Goal: Transaction & Acquisition: Purchase product/service

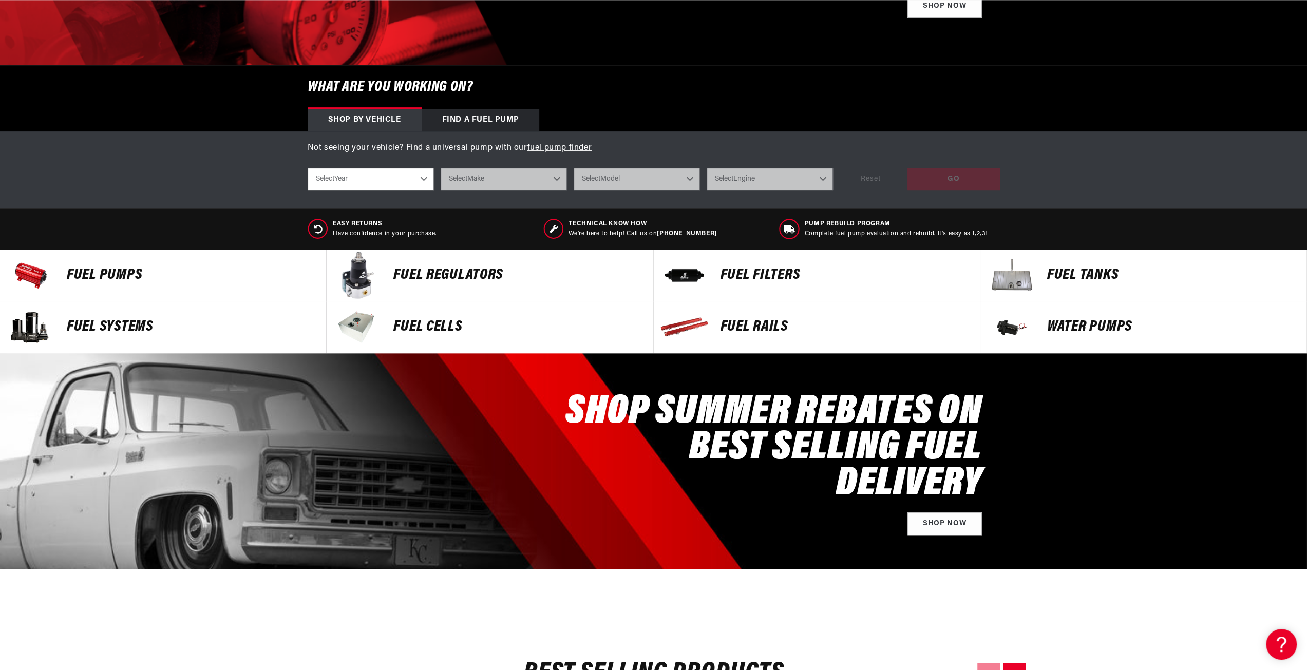
click at [102, 271] on p "Fuel Pumps" at bounding box center [191, 275] width 249 height 15
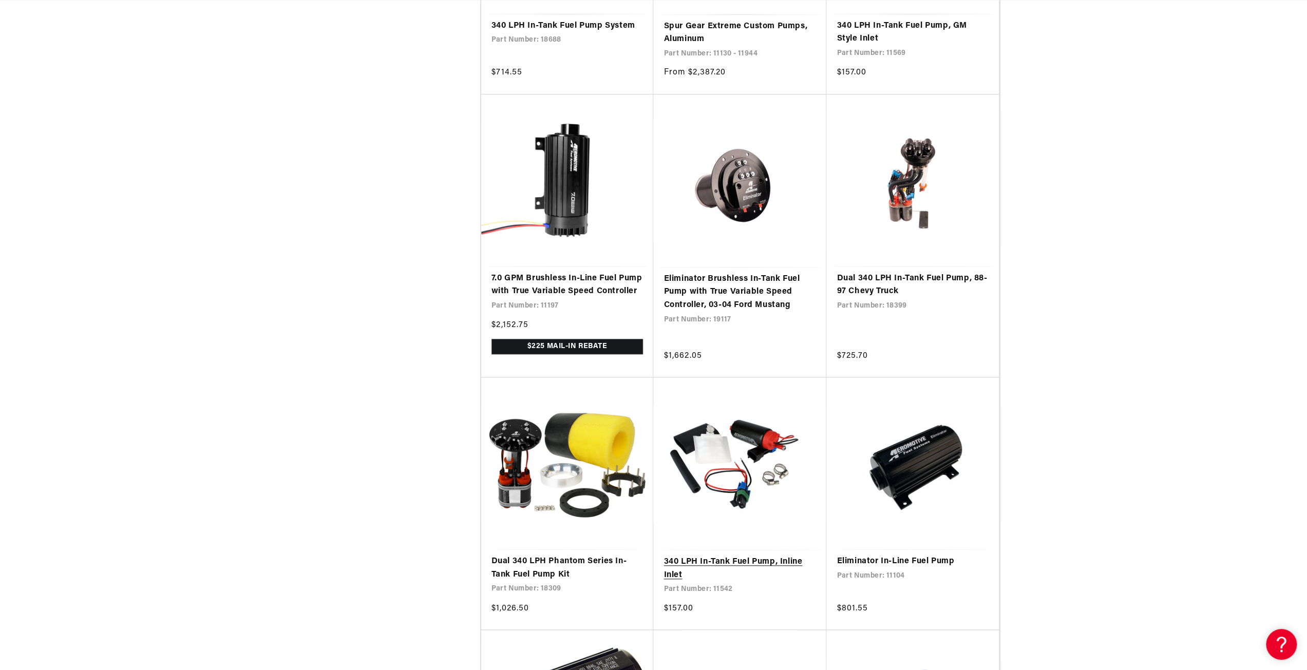
scroll to position [0, 1303]
click at [568, 581] on link "Dual 340 LPH Phantom Series In-Tank Fuel Pump Kit" at bounding box center [568, 568] width 152 height 26
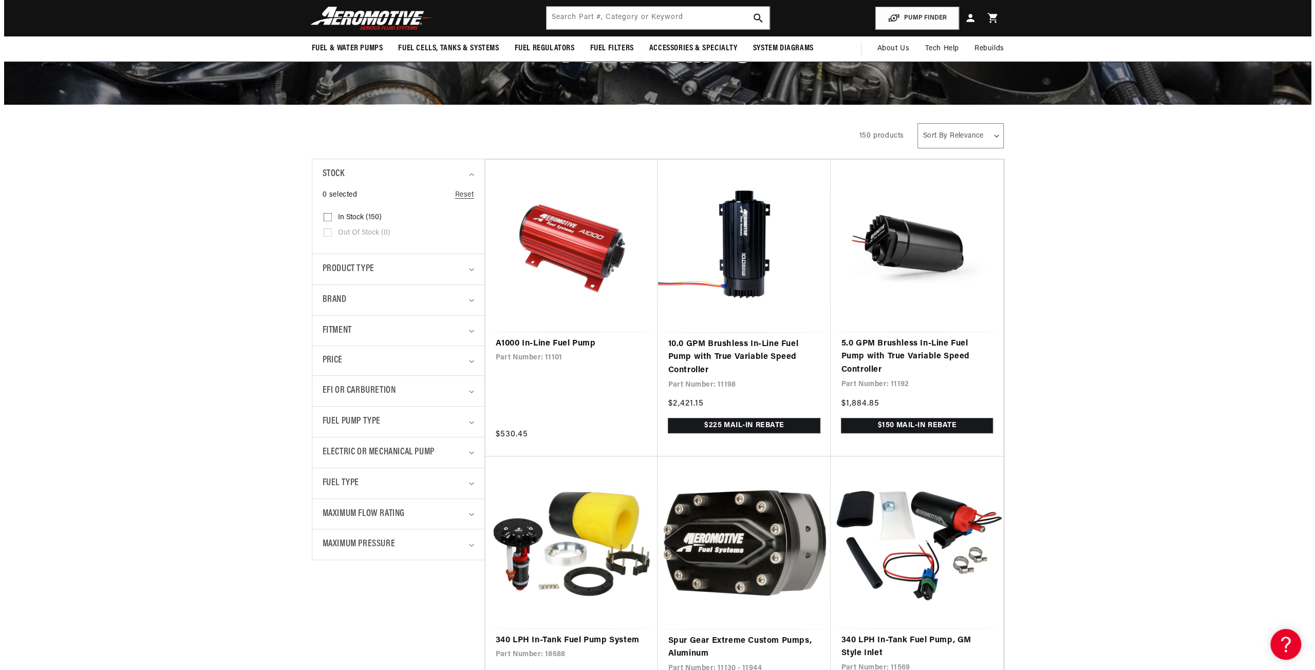
scroll to position [103, 0]
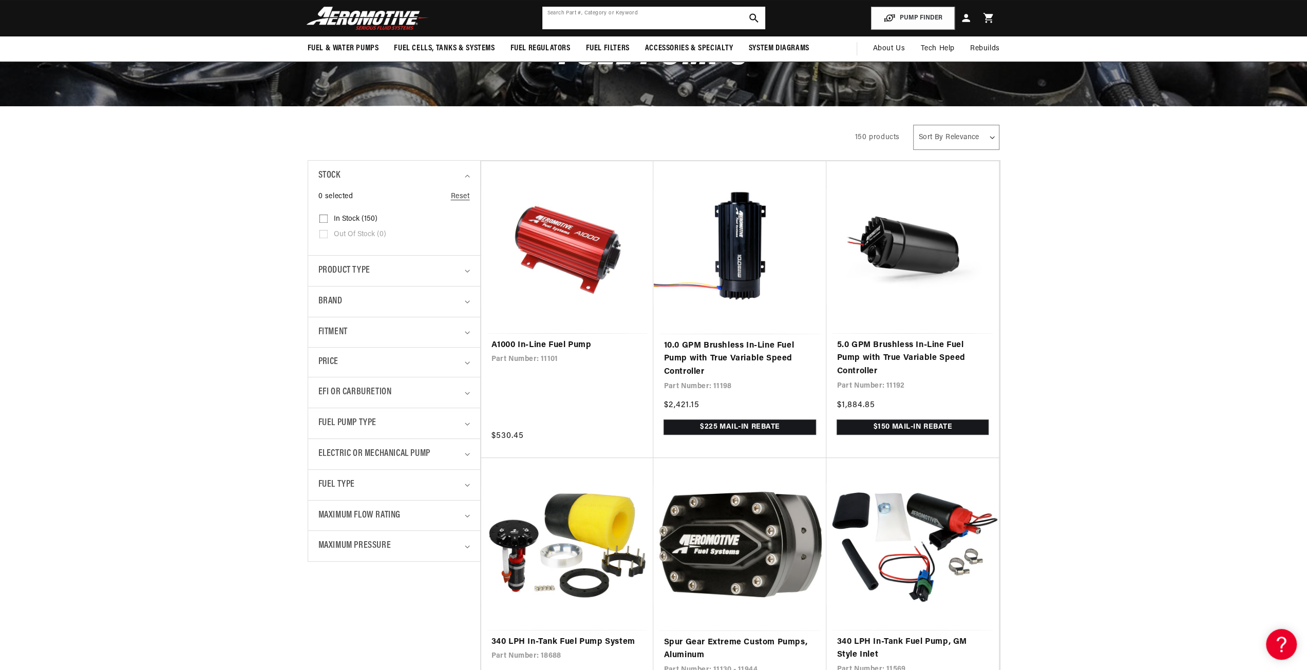
click at [598, 20] on input "text" at bounding box center [653, 18] width 223 height 23
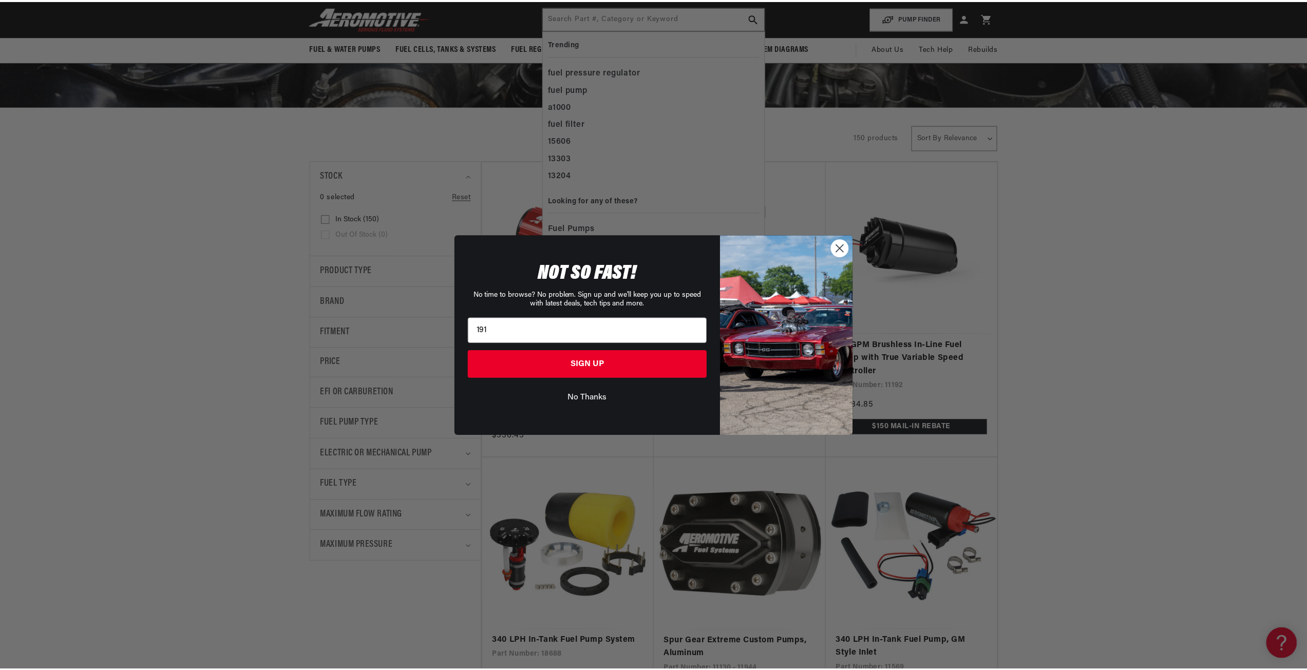
scroll to position [0, 651]
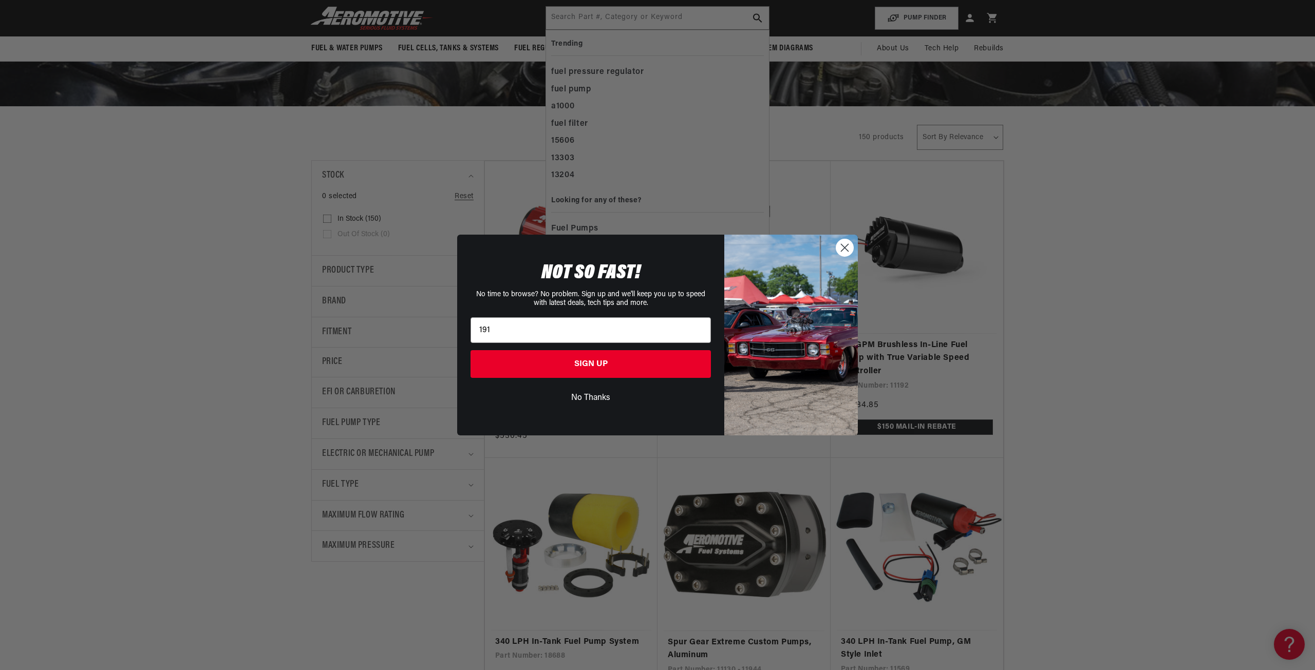
type input "191"
click at [580, 393] on button "No Thanks" at bounding box center [591, 398] width 240 height 20
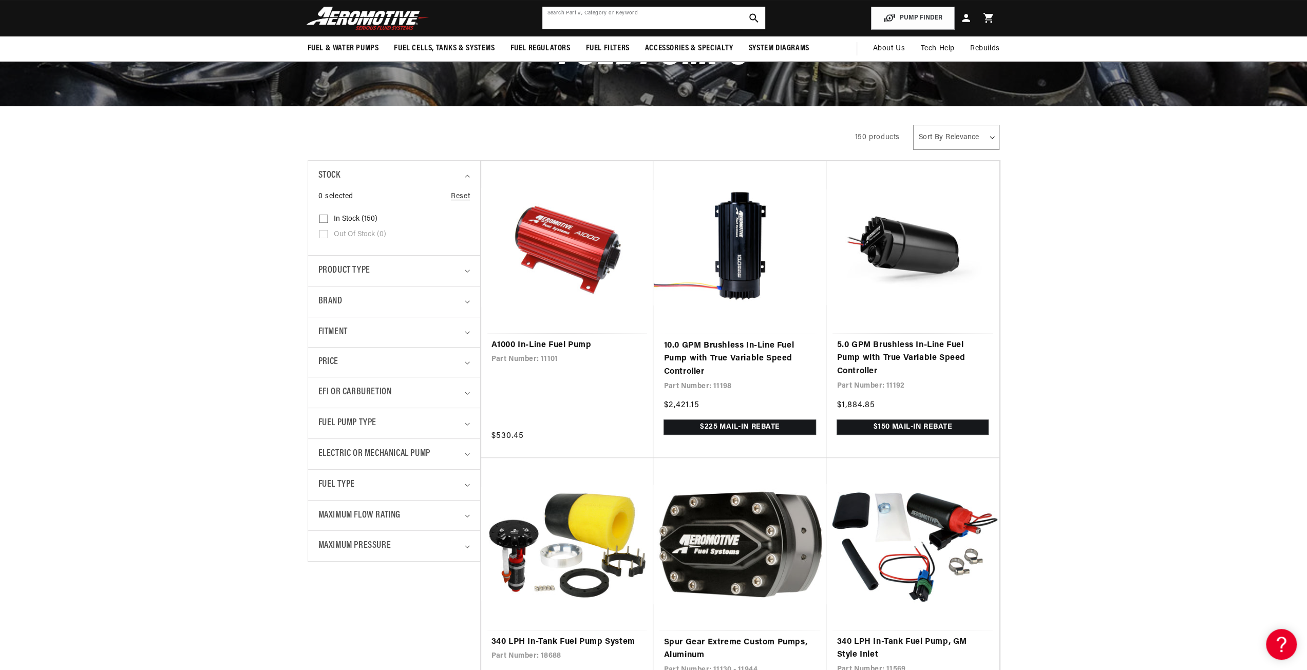
click at [588, 19] on input "text" at bounding box center [653, 18] width 223 height 23
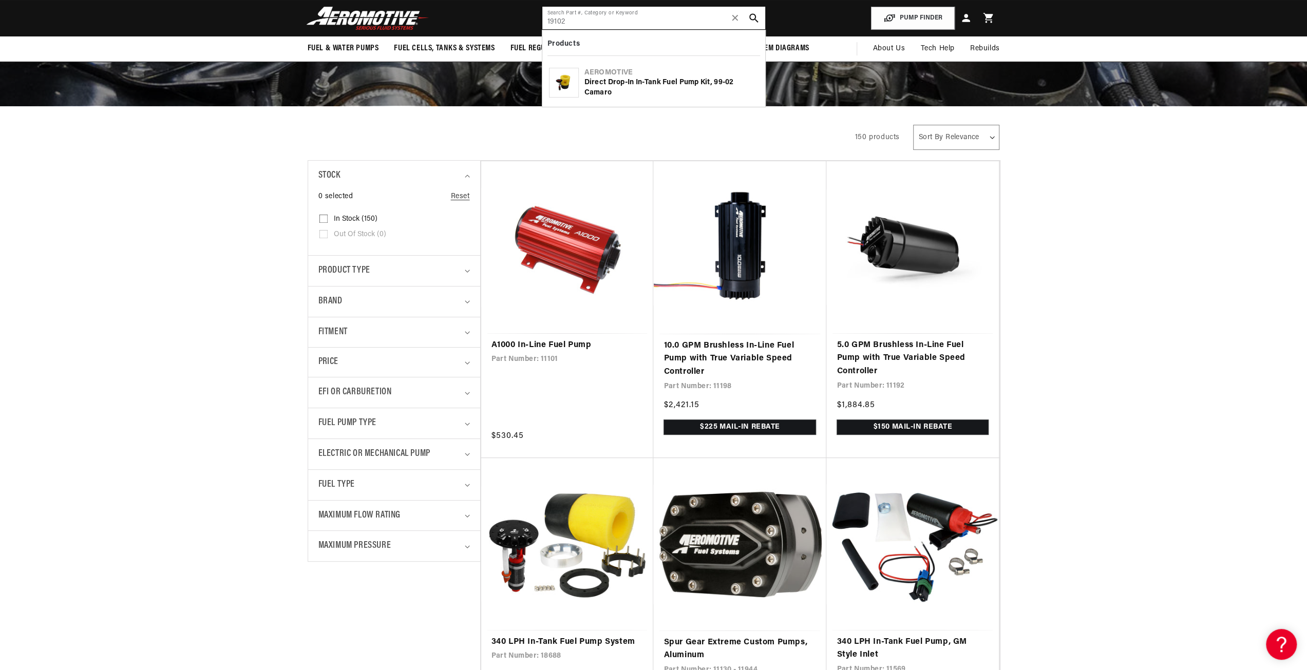
scroll to position [0, 1303]
type input "19102"
click at [619, 91] on div "Direct Drop-In In-Tank Fuel Pump Kit, 99-02 Camaro" at bounding box center [672, 88] width 174 height 20
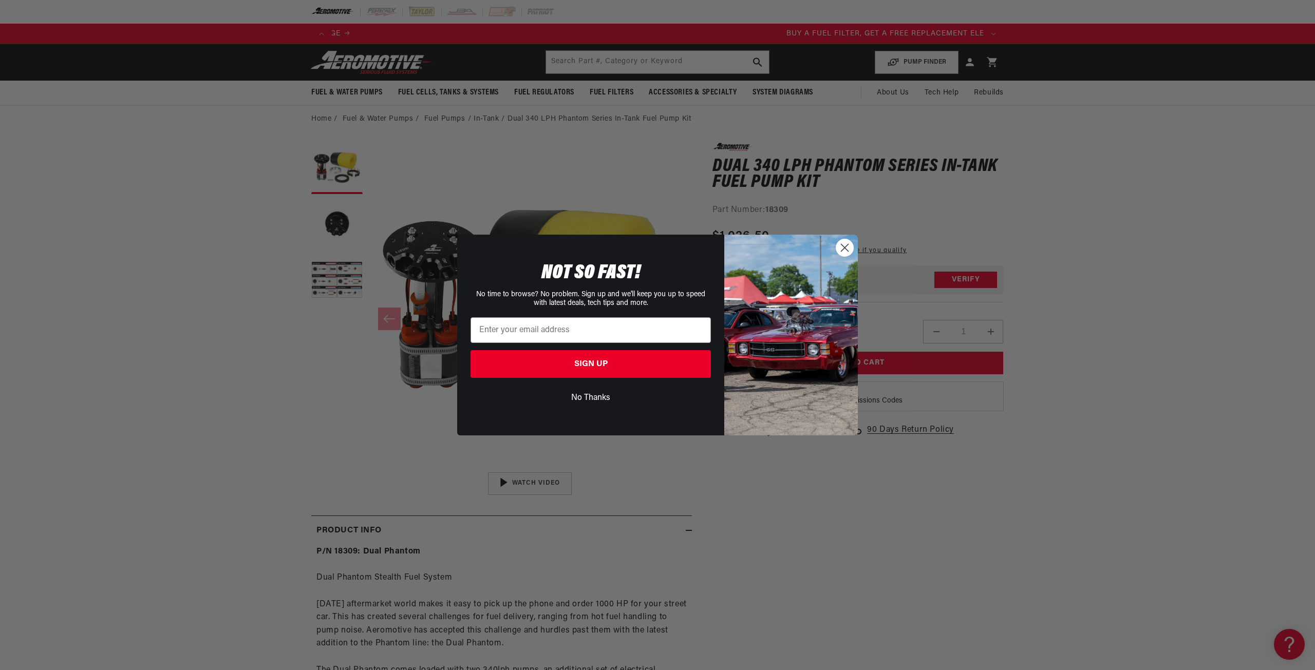
scroll to position [0, 552]
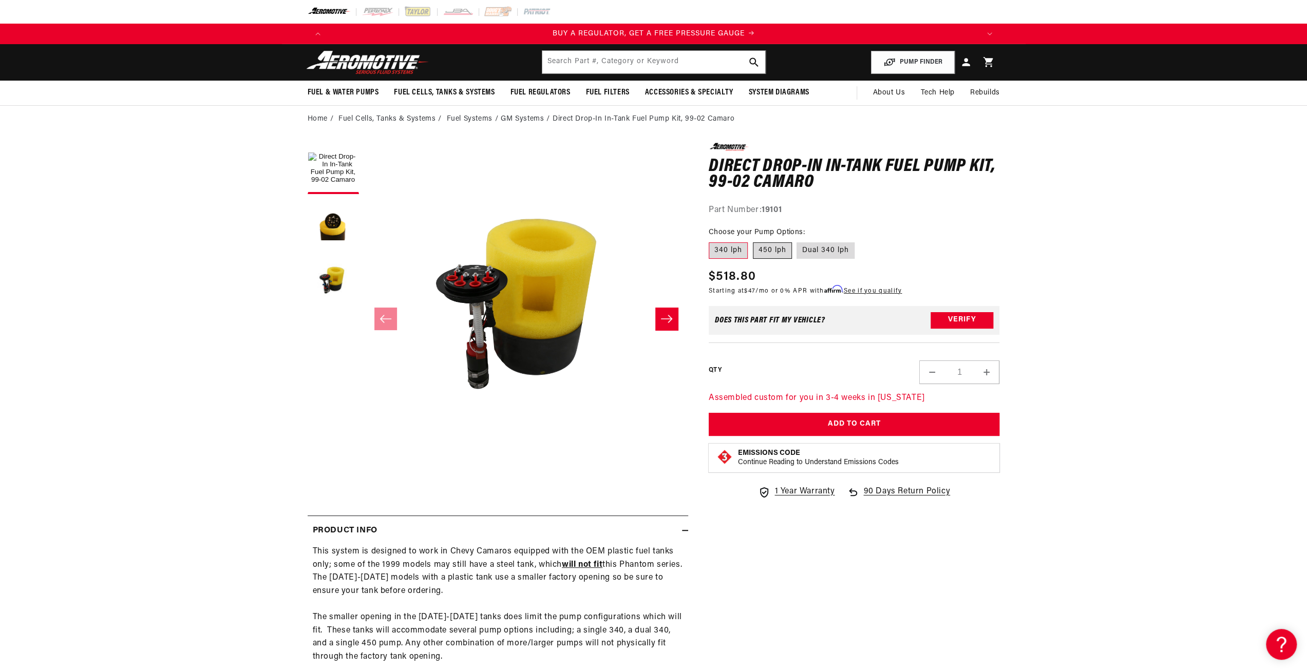
click at [763, 250] on label "450 lph" at bounding box center [772, 250] width 39 height 16
click at [754, 241] on input "450 lph" at bounding box center [753, 240] width 1 height 1
radio input "true"
click at [831, 251] on label "Dual 340 lph" at bounding box center [826, 250] width 58 height 16
click at [798, 241] on input "Dual 340 lph" at bounding box center [797, 240] width 1 height 1
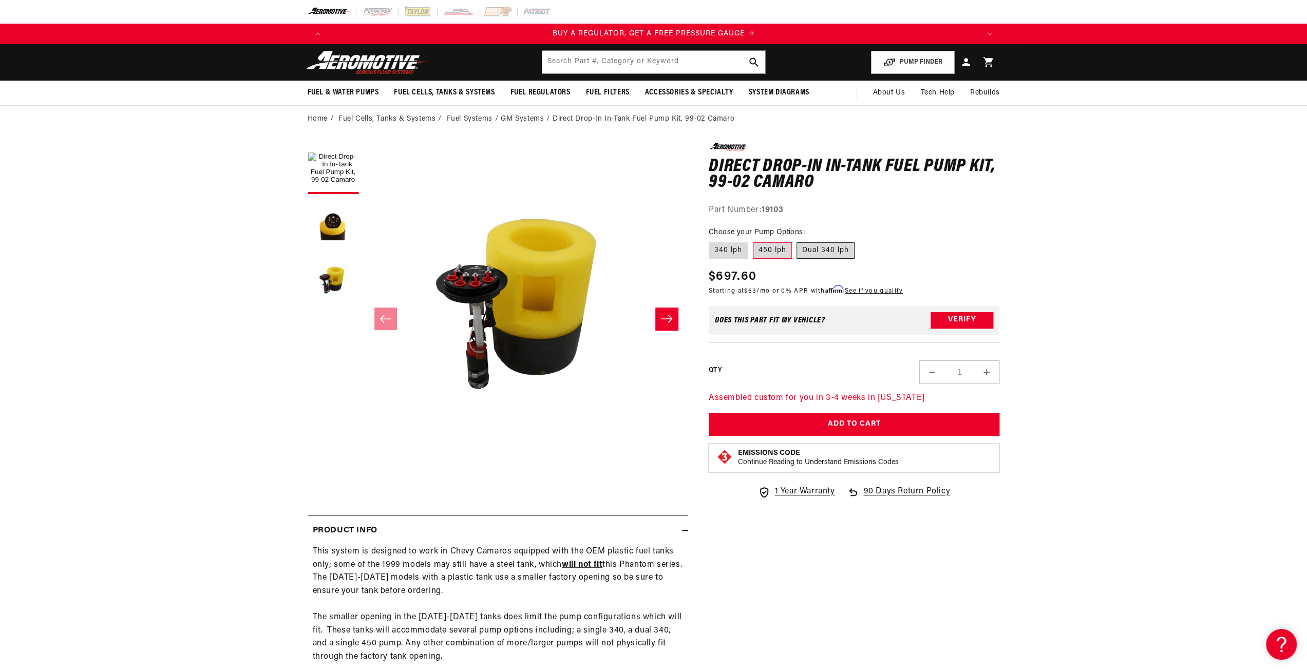
radio input "true"
